Goal: Navigation & Orientation: Find specific page/section

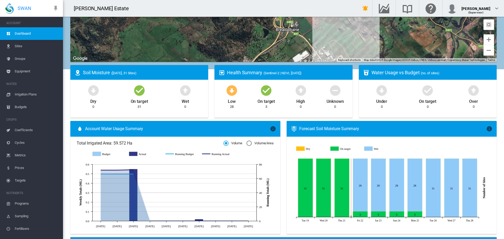
scroll to position [105, 0]
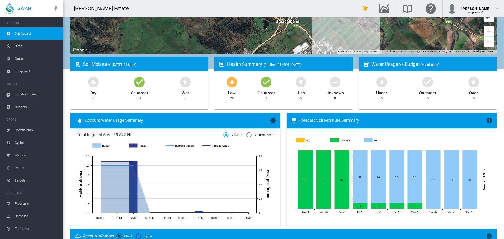
click at [23, 44] on span "Sites" at bounding box center [37, 46] width 44 height 13
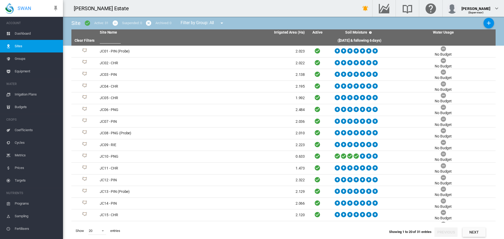
click at [25, 56] on span "Groups" at bounding box center [37, 58] width 44 height 13
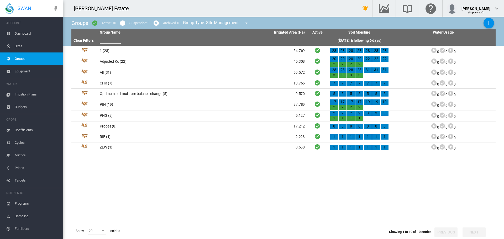
click at [23, 46] on span "Sites" at bounding box center [37, 46] width 44 height 13
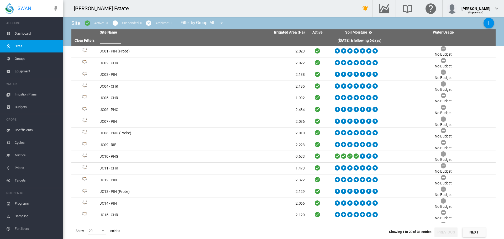
click at [25, 33] on span "Dashboard" at bounding box center [37, 33] width 44 height 13
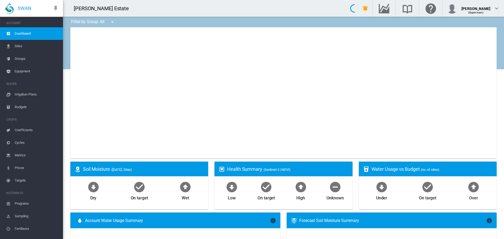
type input "**********"
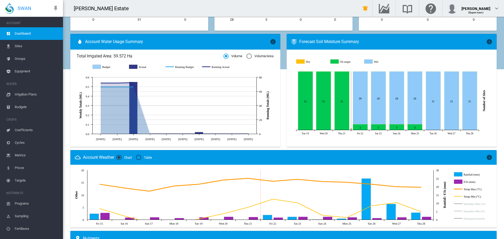
scroll to position [210, 0]
